Goal: Browse casually: Explore the website without a specific task or goal

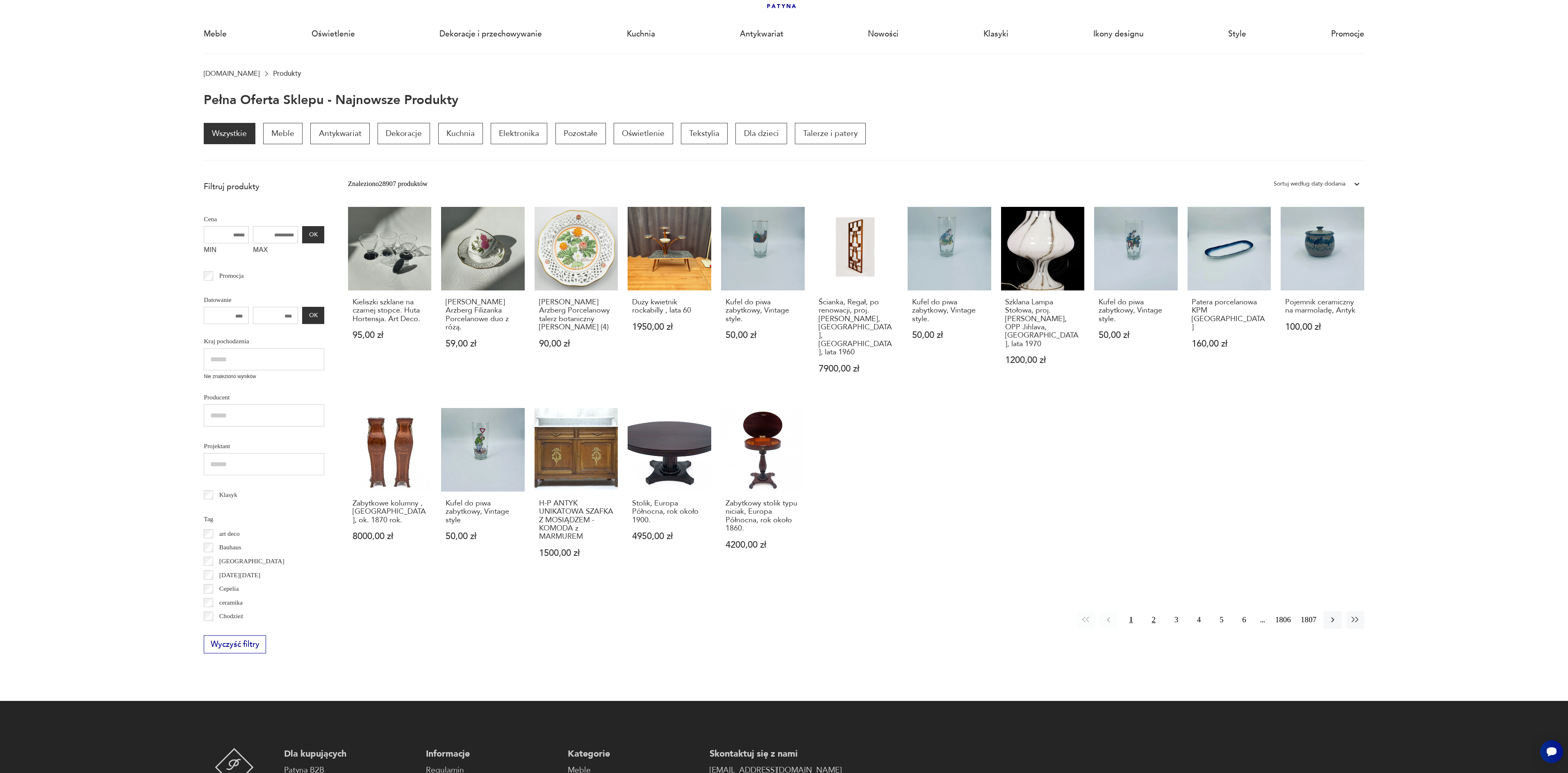
click at [1150, 612] on button "2" at bounding box center [1153, 620] width 18 height 18
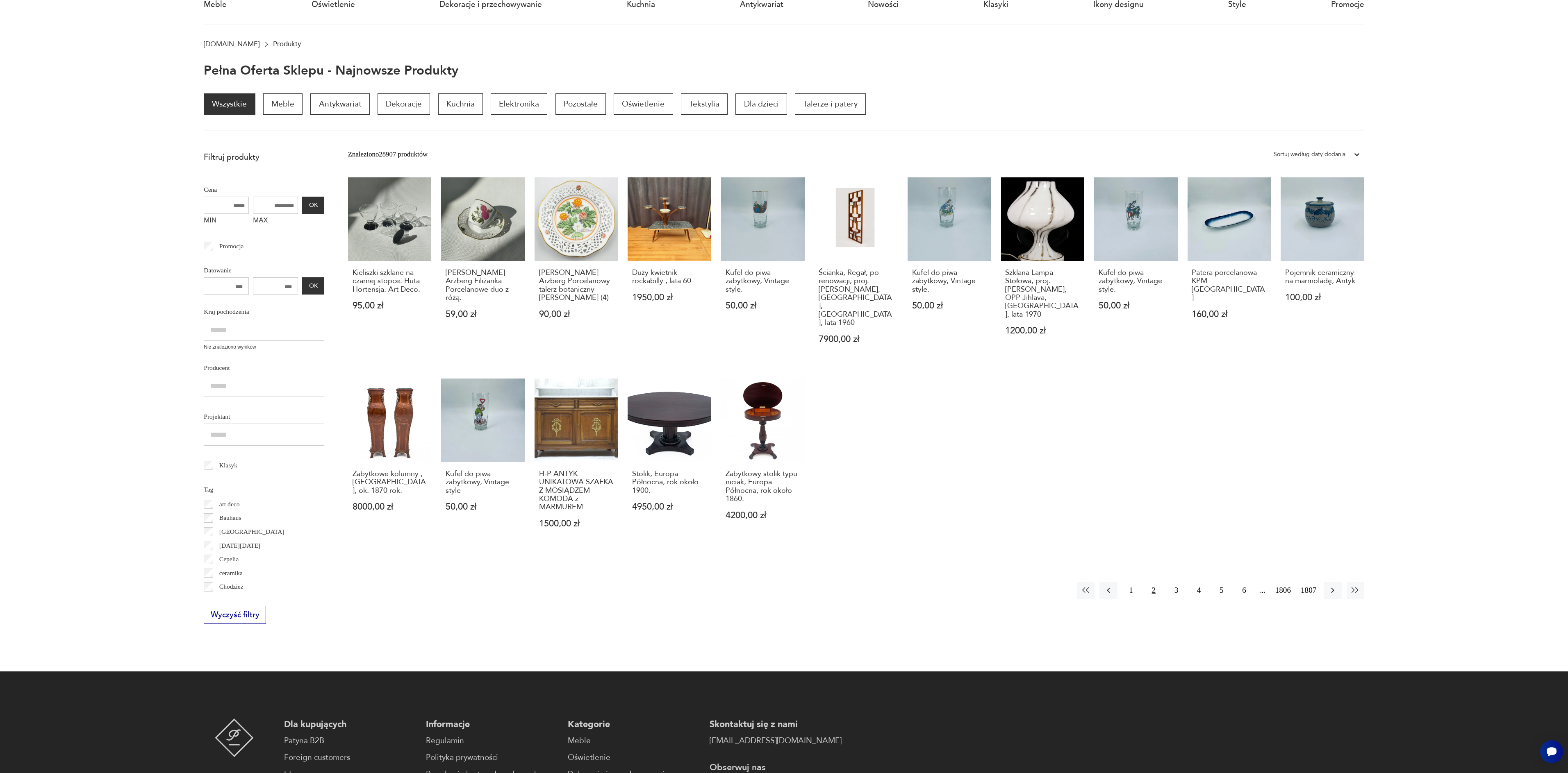
scroll to position [110, 0]
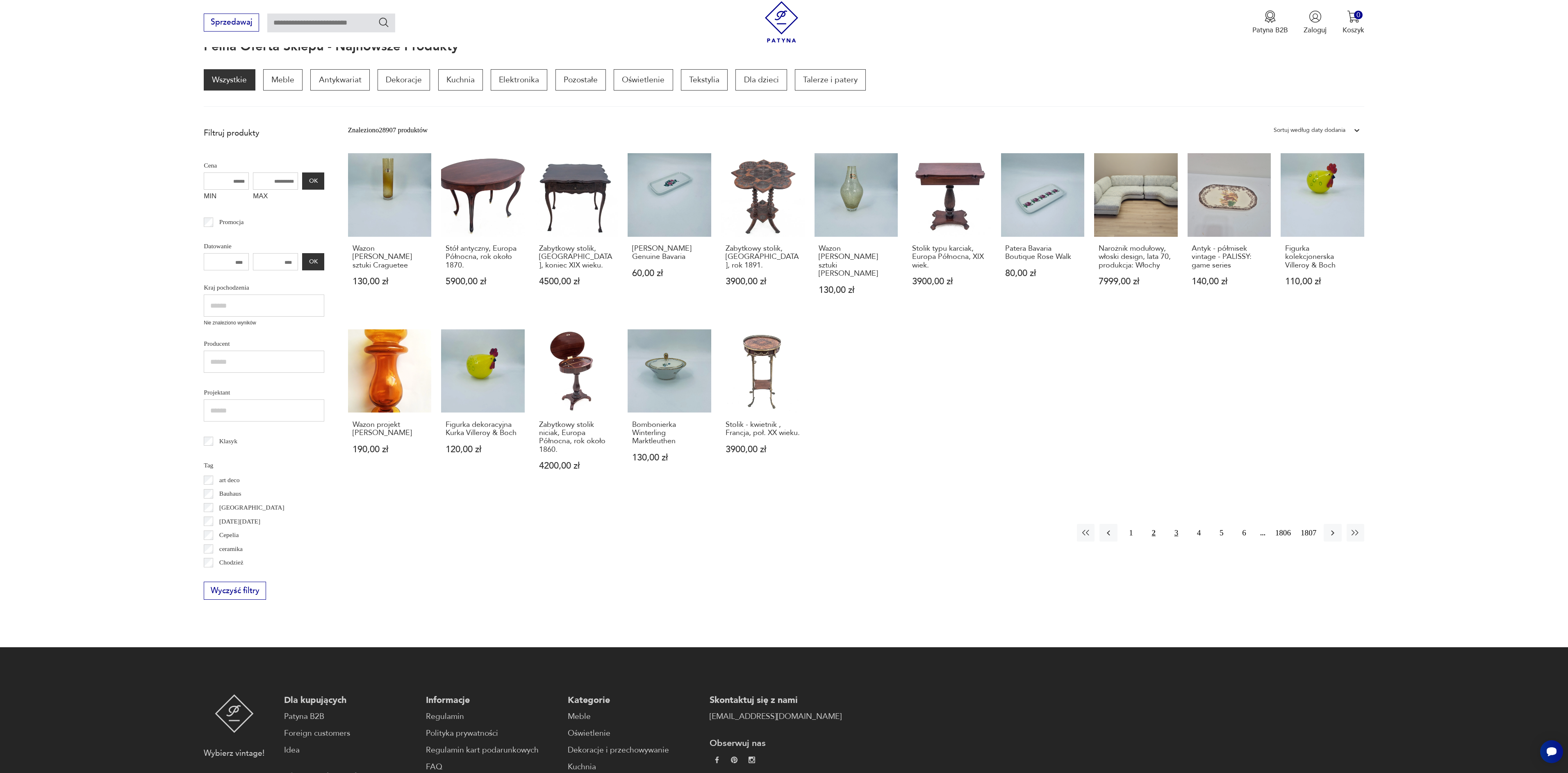
click at [1168, 525] on button "3" at bounding box center [1177, 533] width 18 height 18
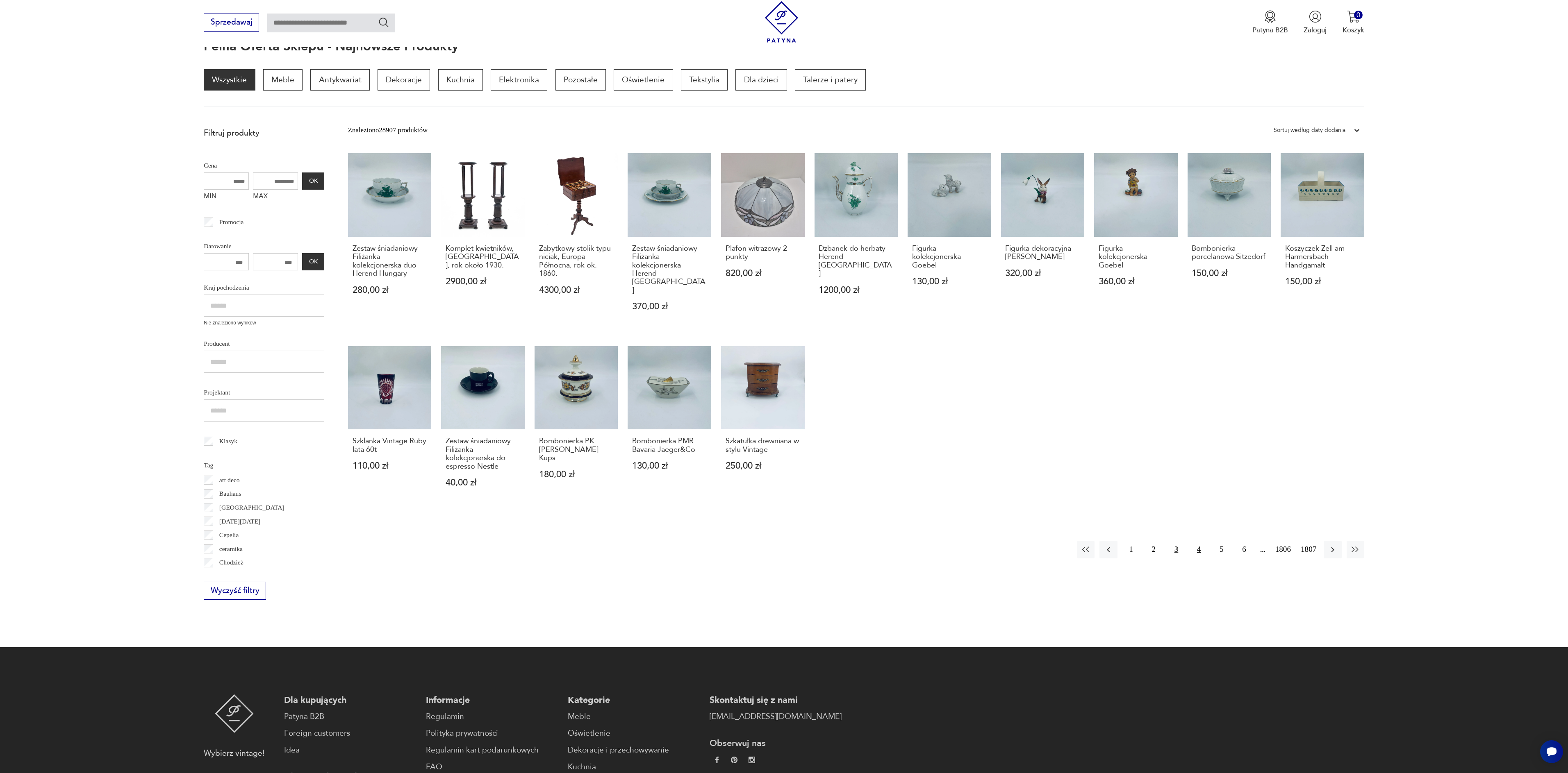
click at [1197, 541] on button "4" at bounding box center [1199, 550] width 18 height 18
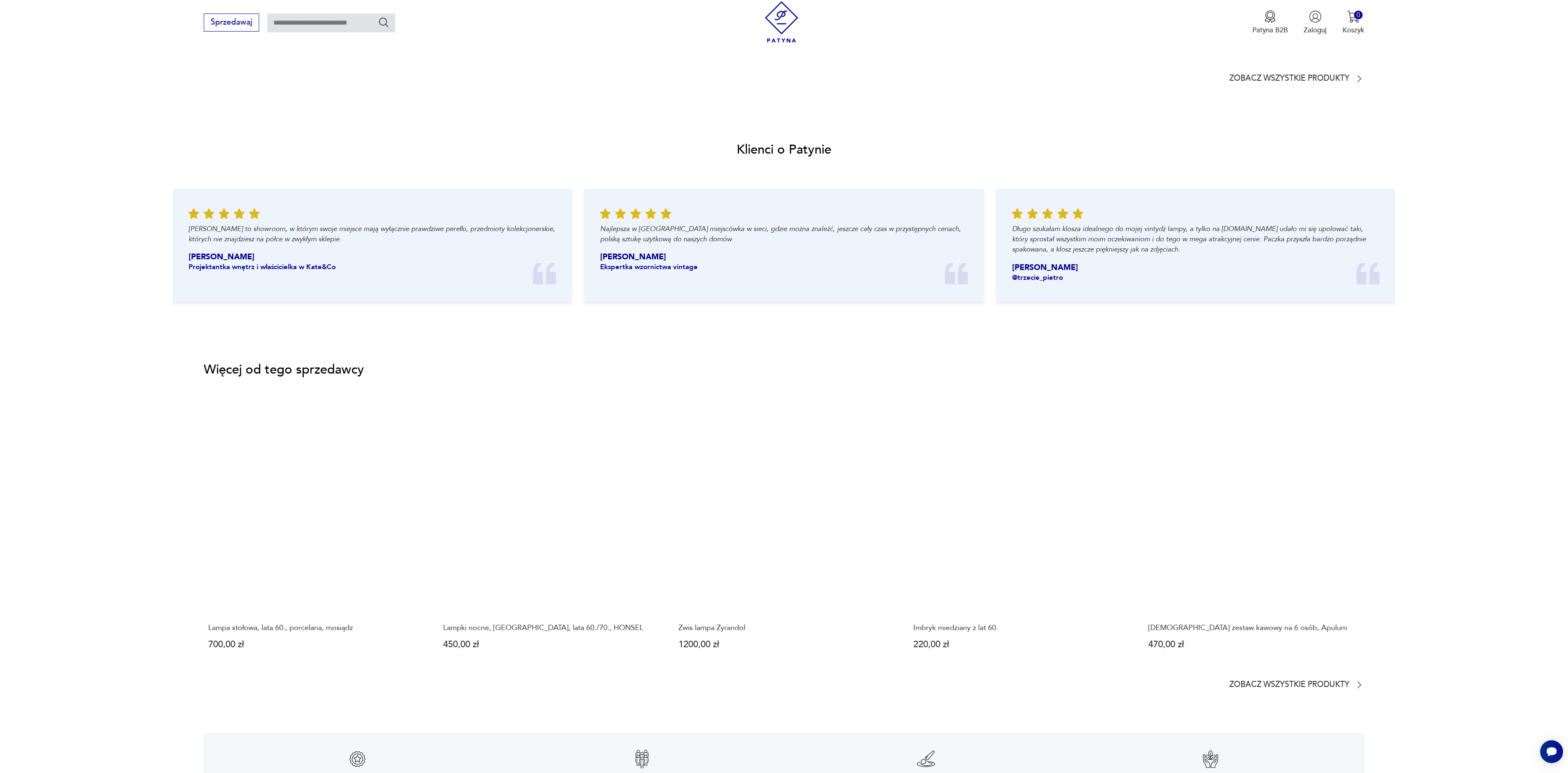
scroll to position [1144, 0]
